Goal: Obtain resource: Obtain resource

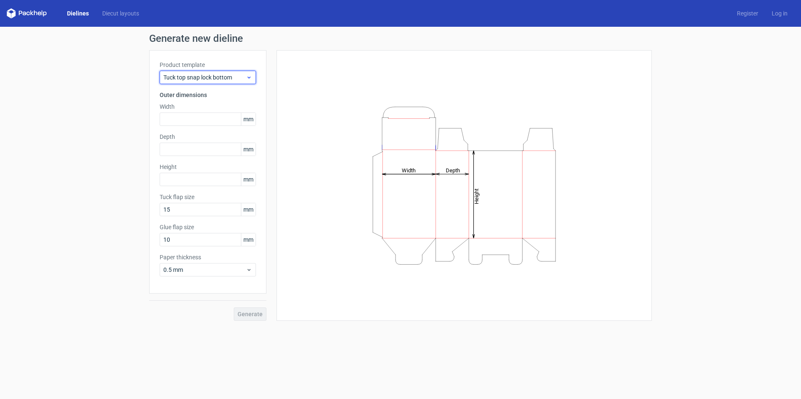
click at [232, 82] on div "Tuck top snap lock bottom" at bounding box center [208, 77] width 96 height 13
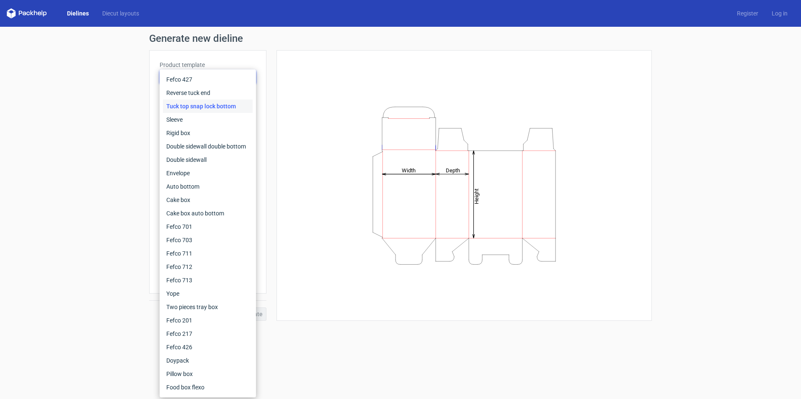
click at [301, 82] on div "Height Depth Width" at bounding box center [464, 186] width 354 height 250
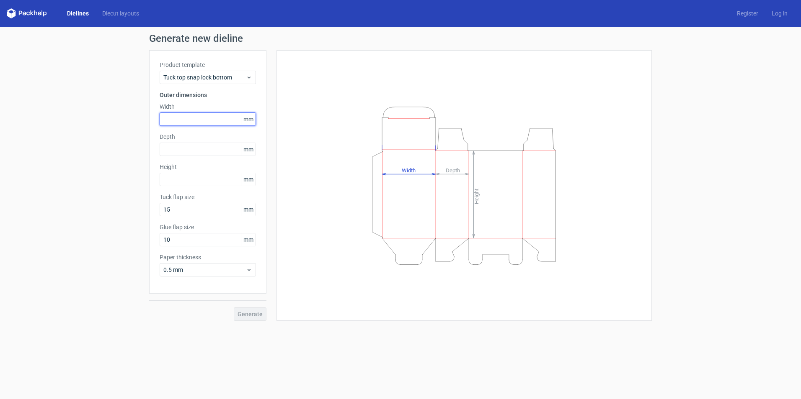
click at [223, 122] on input "text" at bounding box center [208, 119] width 96 height 13
type input "100"
click at [206, 151] on input "text" at bounding box center [208, 149] width 96 height 13
type input "100"
click at [211, 178] on input "text" at bounding box center [208, 179] width 96 height 13
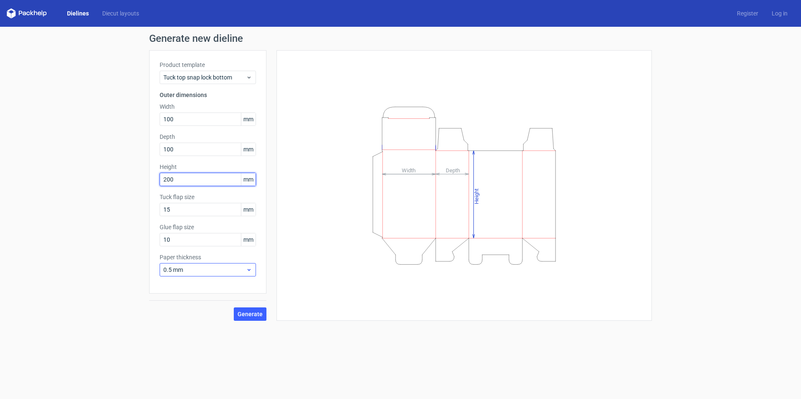
type input "200"
click at [230, 272] on span "0.5 mm" at bounding box center [204, 270] width 82 height 8
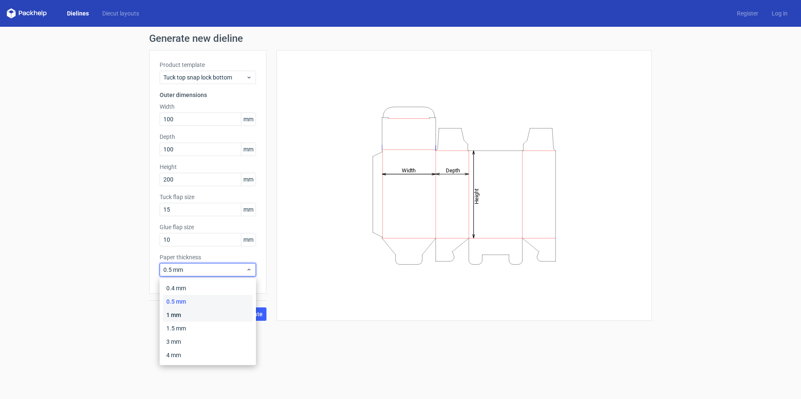
click at [196, 315] on div "1 mm" at bounding box center [208, 315] width 90 height 13
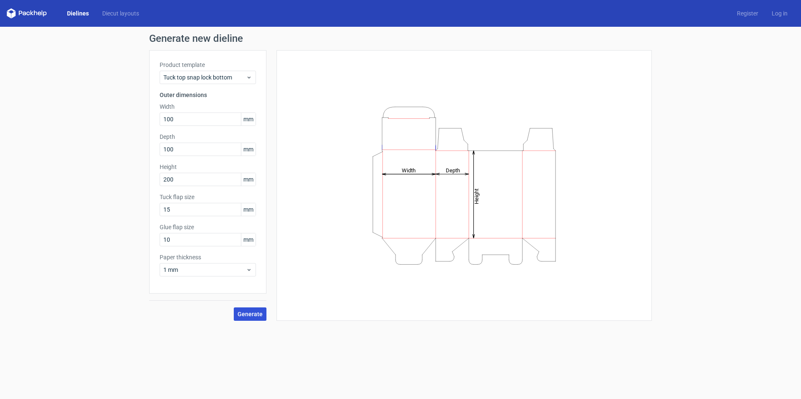
click at [260, 318] on button "Generate" at bounding box center [250, 314] width 33 height 13
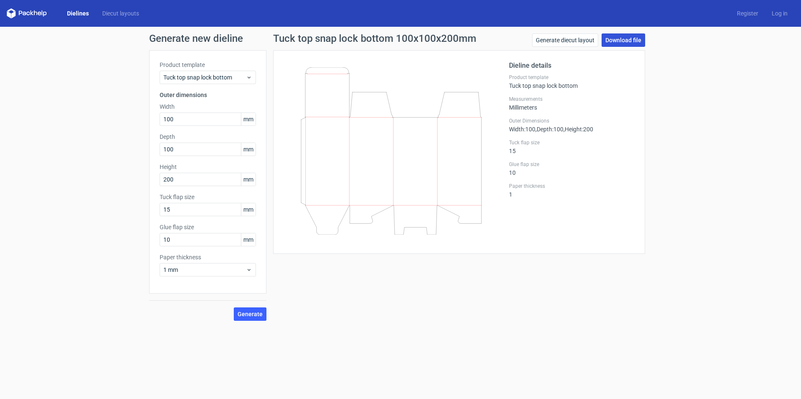
click at [620, 44] on link "Download file" at bounding box center [623, 39] width 44 height 13
